Goal: Navigation & Orientation: Find specific page/section

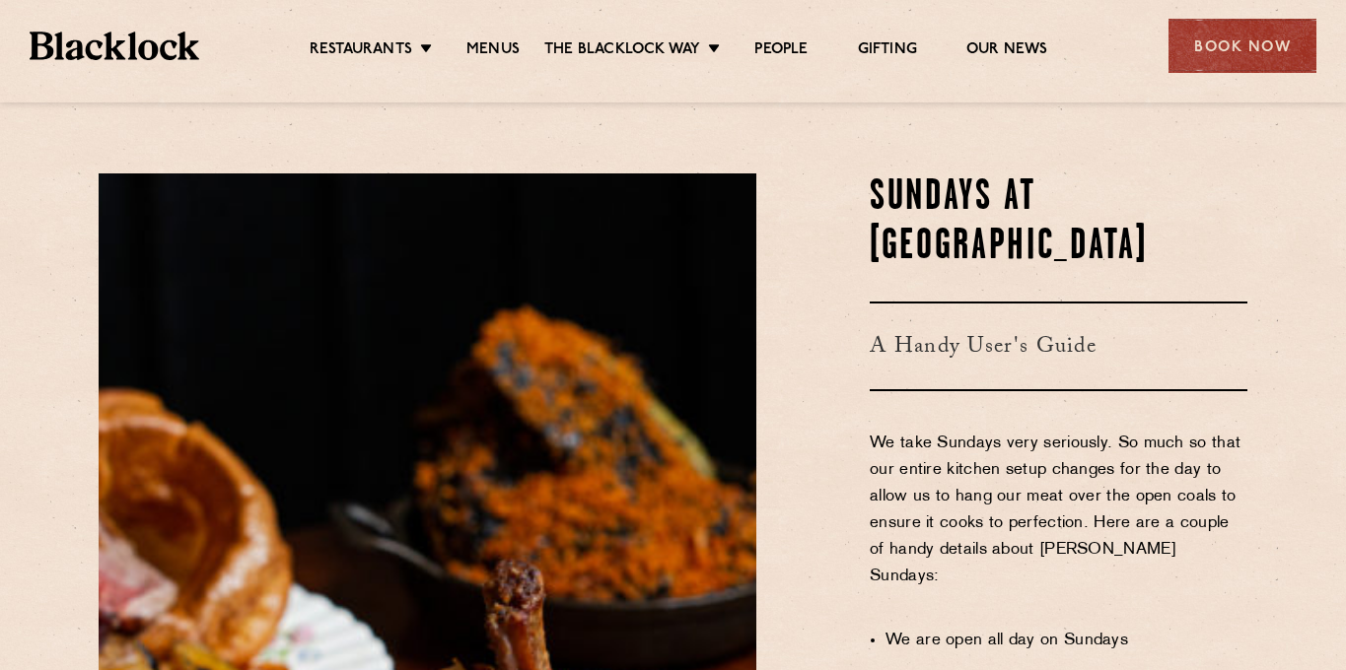
scroll to position [972, 0]
